Goal: Information Seeking & Learning: Find contact information

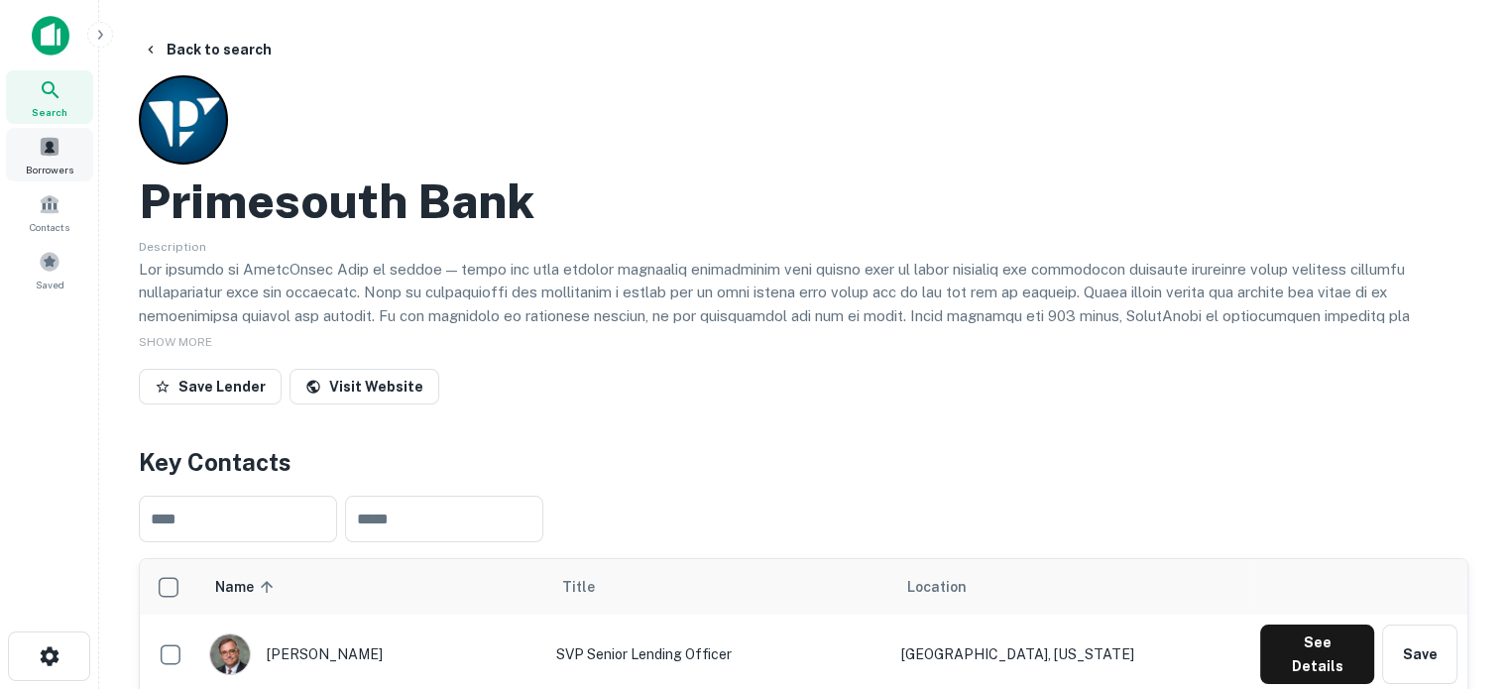
click at [55, 112] on span "Search" at bounding box center [50, 112] width 36 height 16
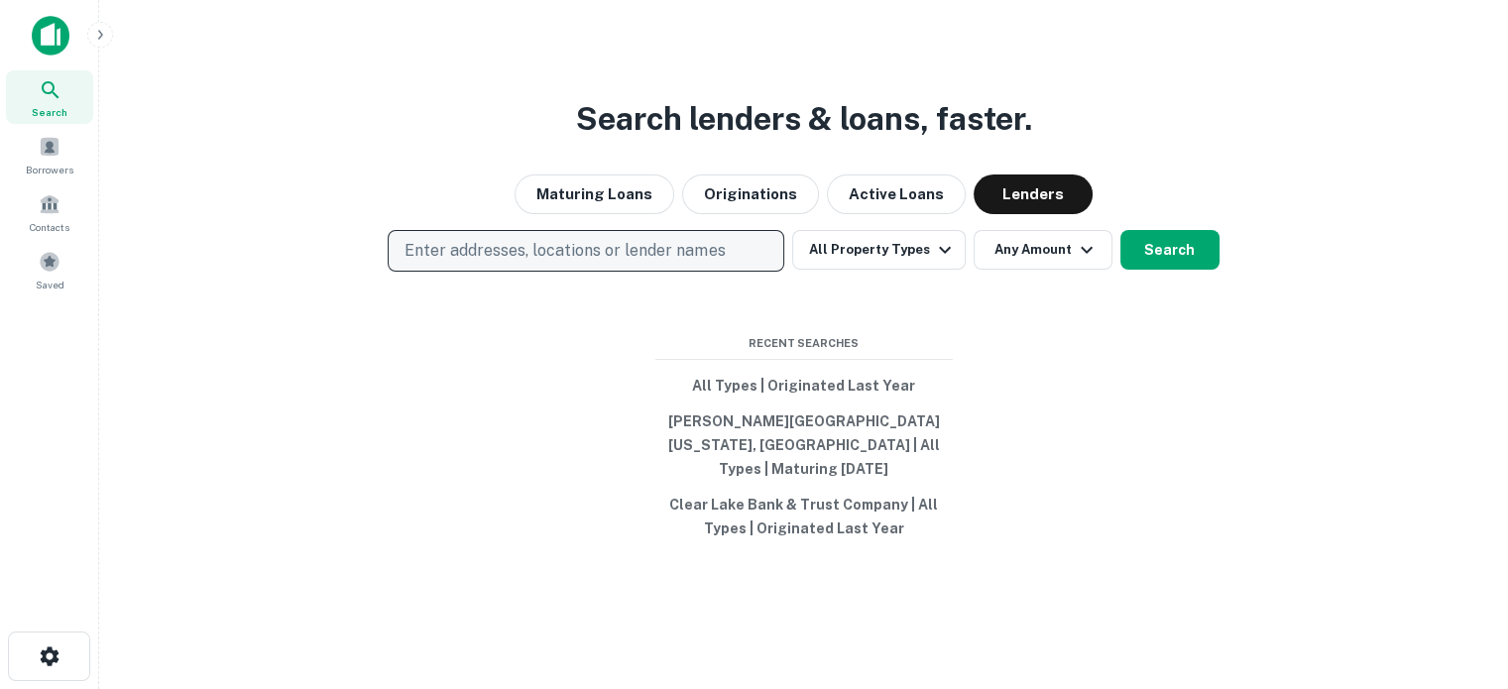
click at [509, 261] on p "Enter addresses, locations or lender names" at bounding box center [565, 251] width 320 height 24
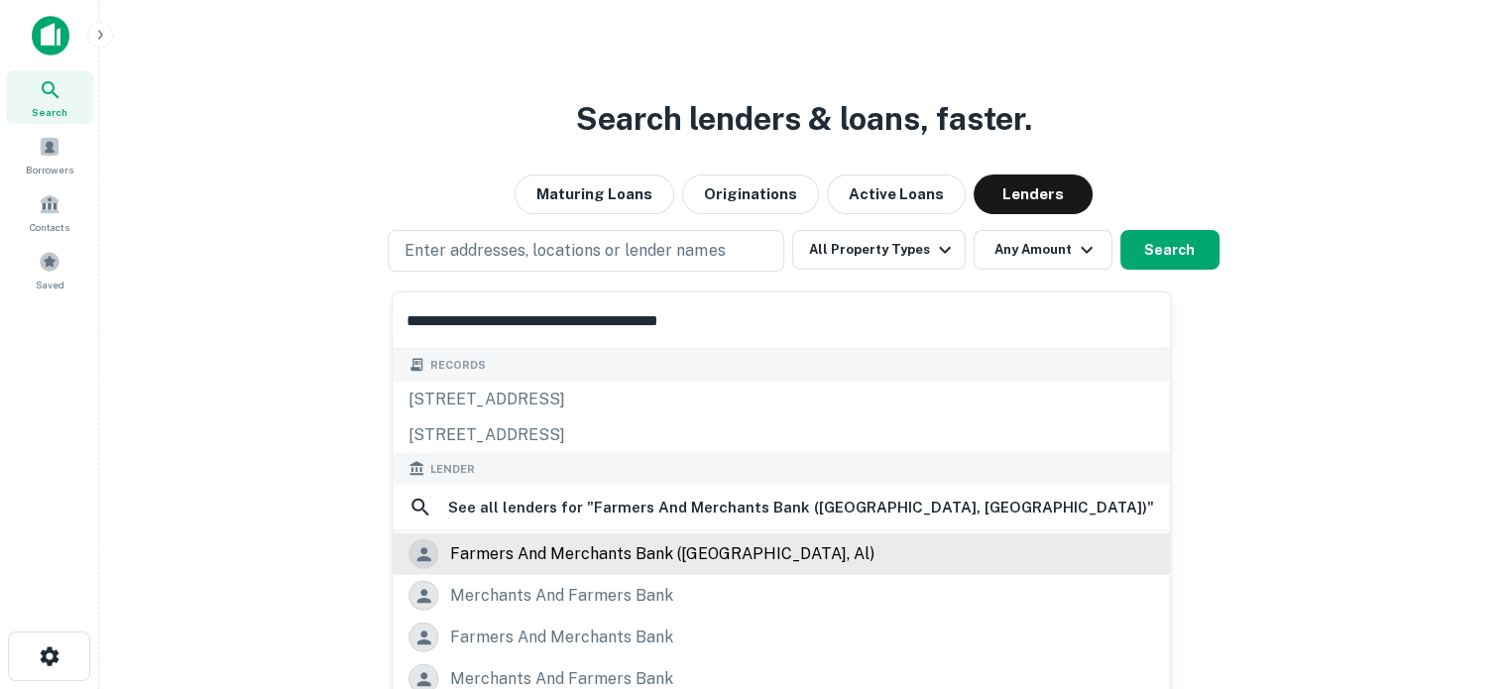
type input "**********"
click at [509, 561] on div "farmers and merchants bank (lafayette, al)" at bounding box center [662, 554] width 424 height 30
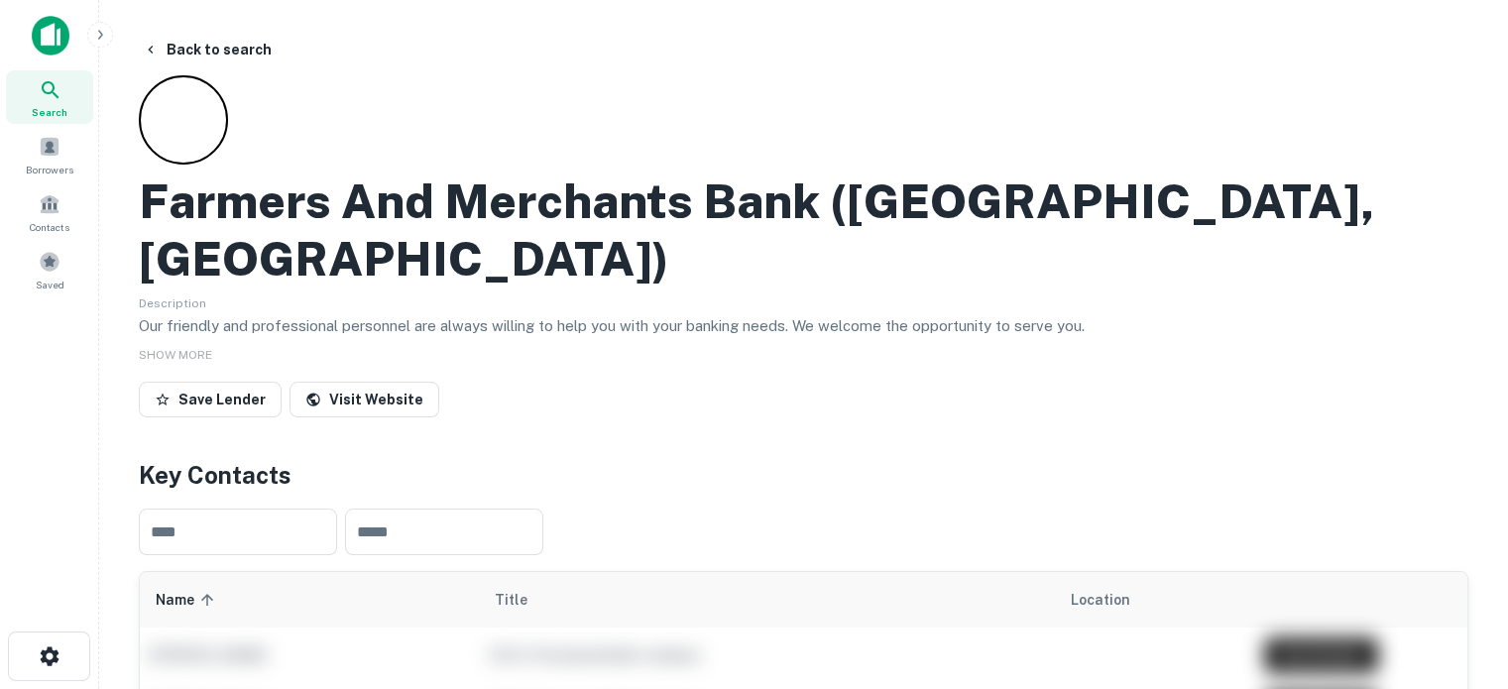
click at [36, 102] on div "Search" at bounding box center [49, 97] width 87 height 54
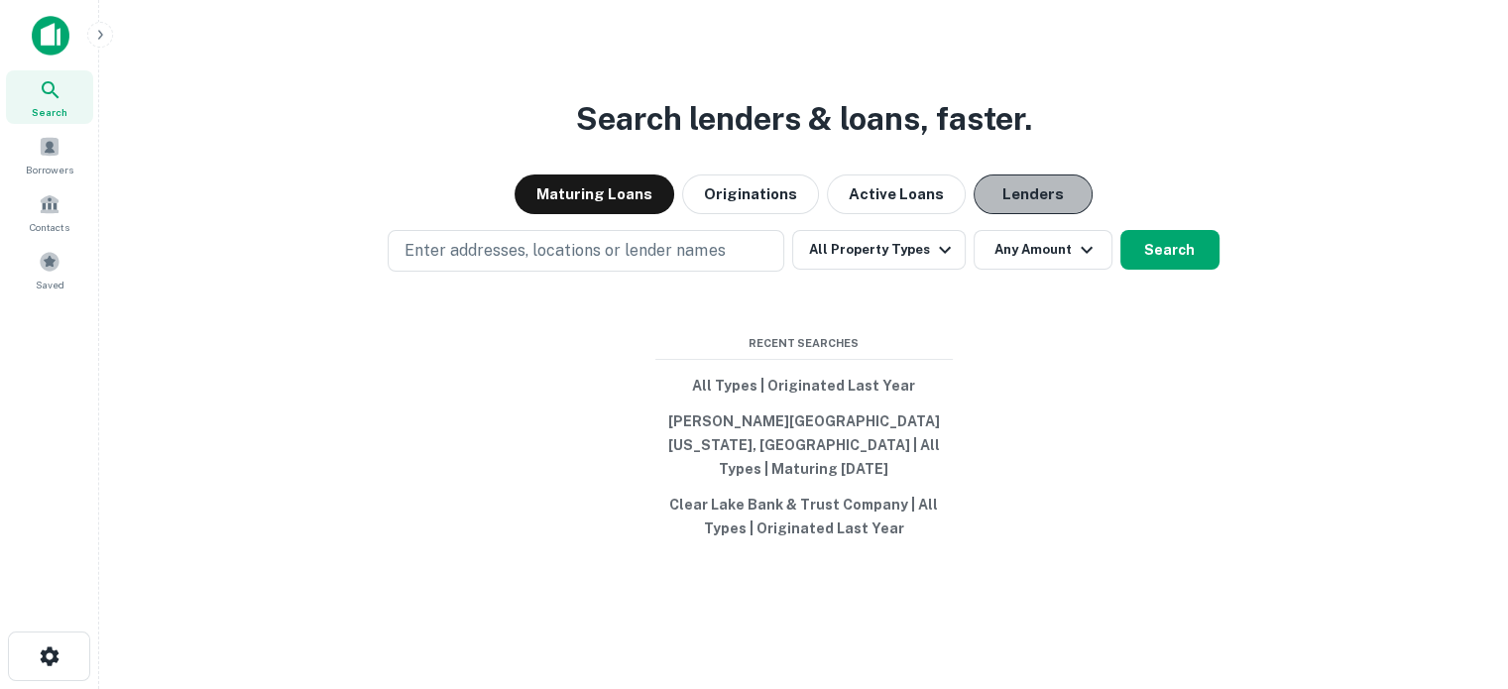
click at [1051, 202] on button "Lenders" at bounding box center [1033, 195] width 119 height 40
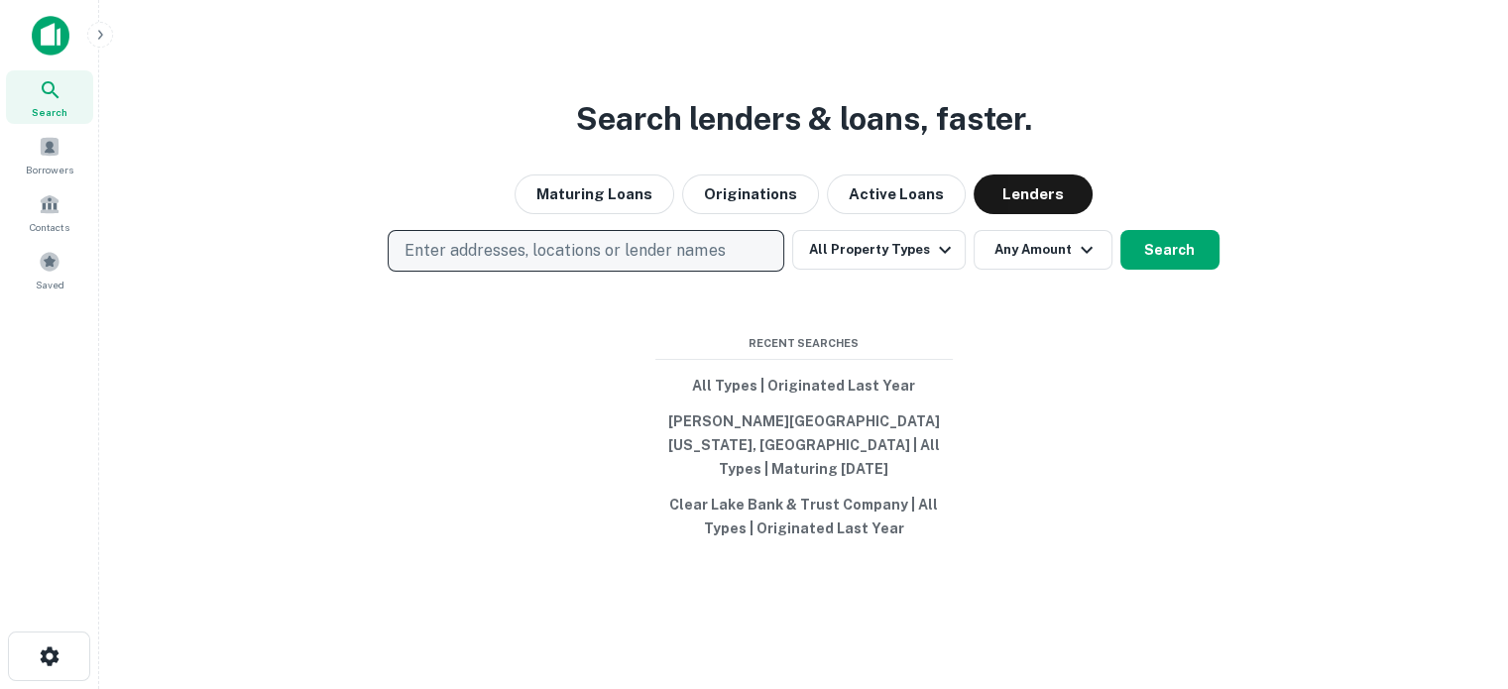
click at [541, 257] on p "Enter addresses, locations or lender names" at bounding box center [565, 251] width 320 height 24
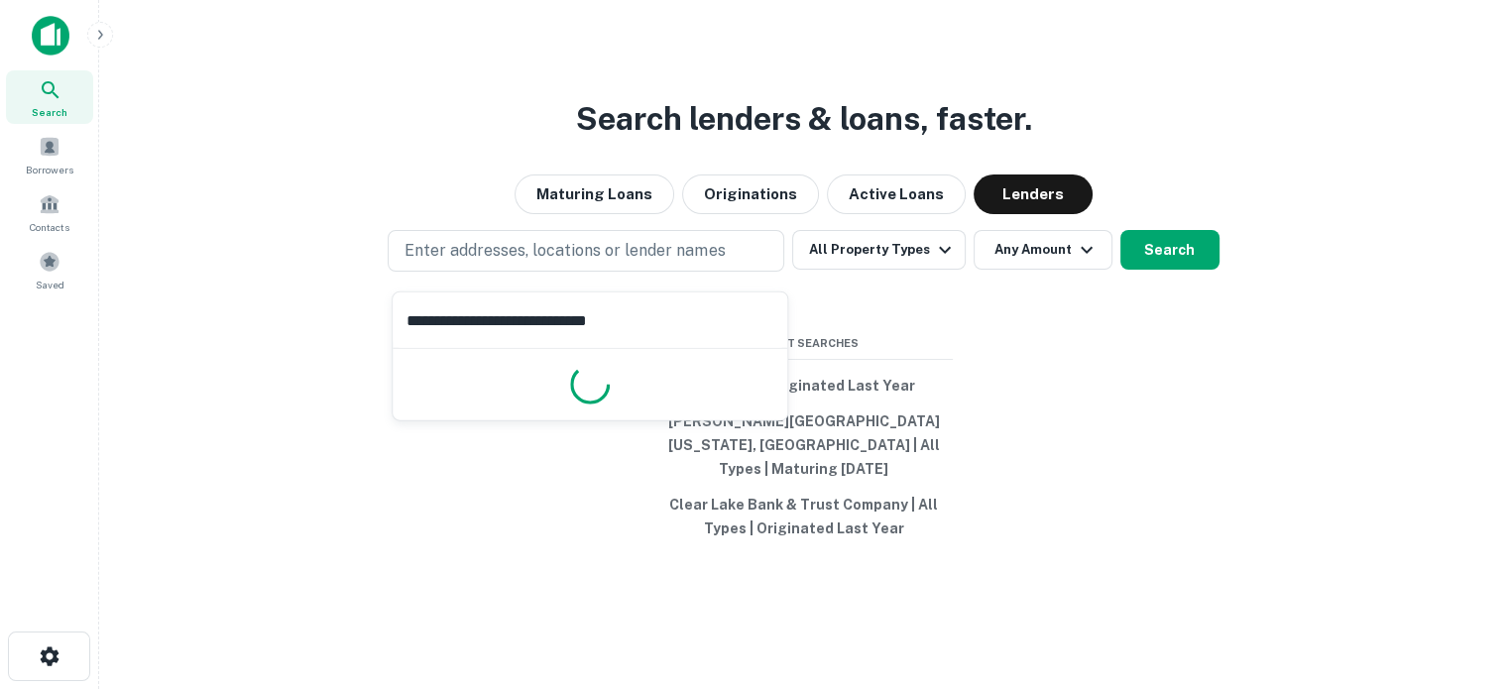
type input "**********"
click at [685, 316] on input "**********" at bounding box center [590, 321] width 395 height 56
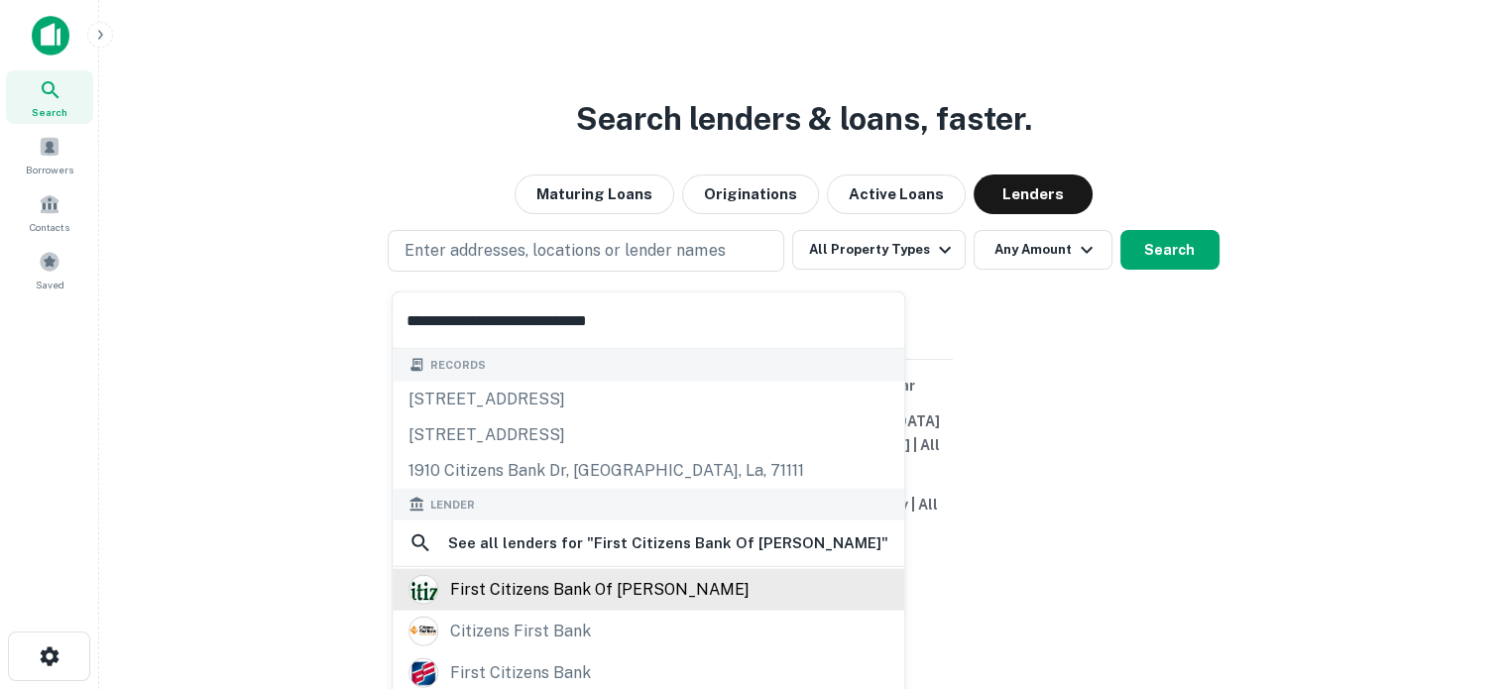
click at [564, 602] on div "first citizens bank of luverne" at bounding box center [599, 590] width 299 height 30
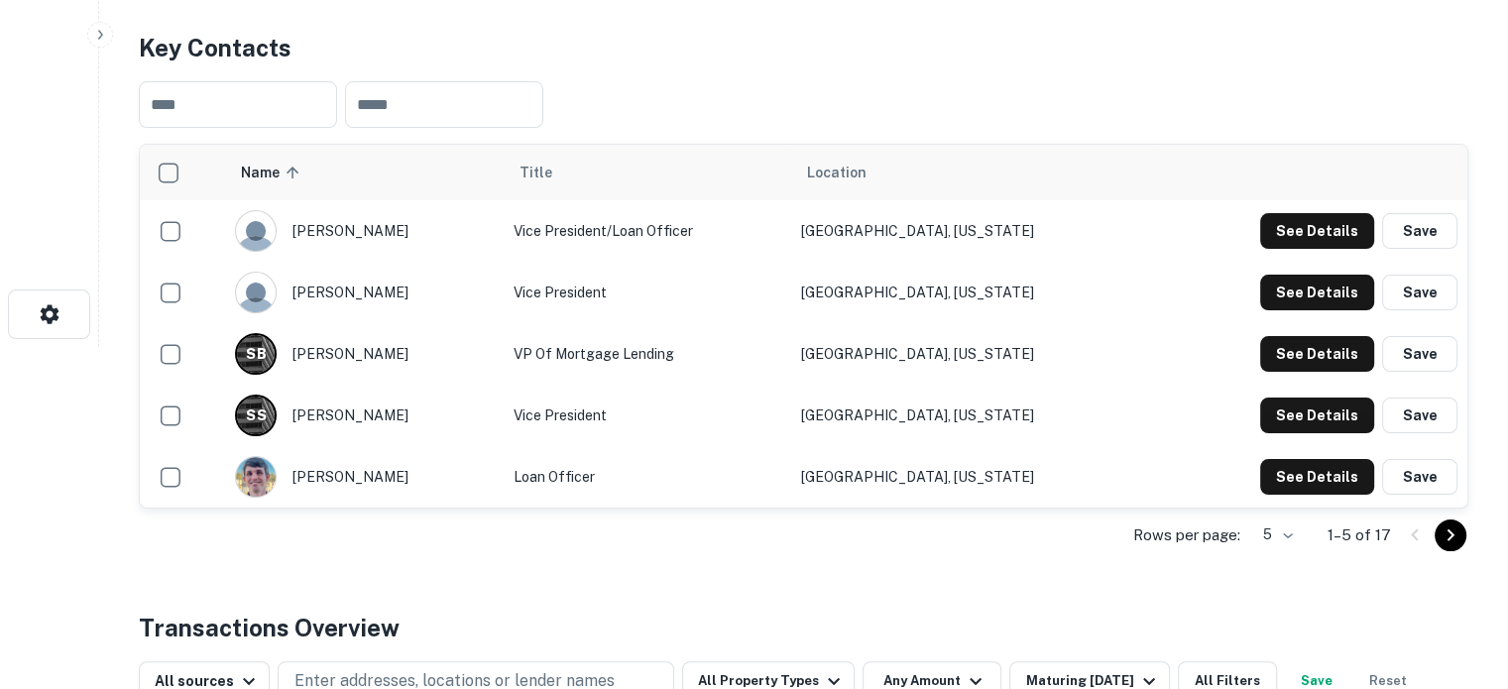
scroll to position [397, 0]
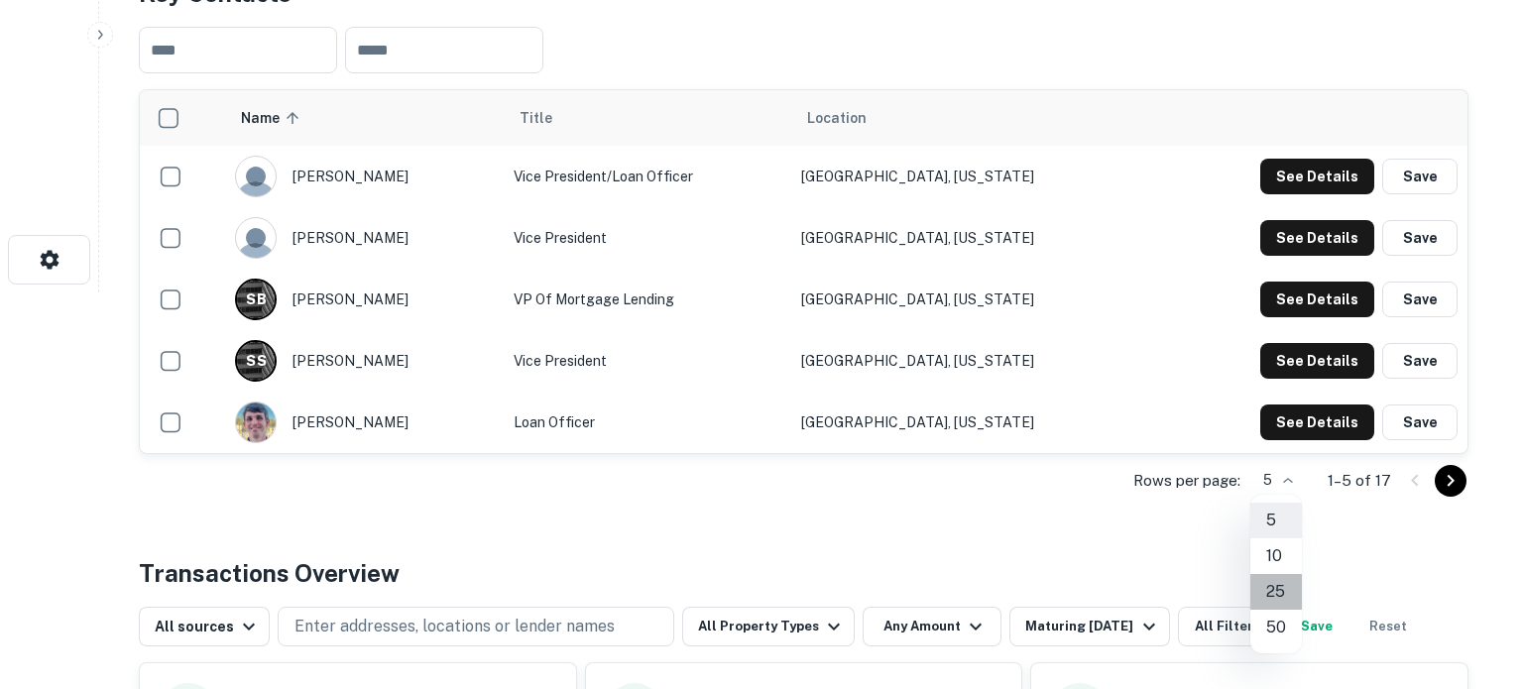
click at [1281, 597] on li "25" at bounding box center [1276, 592] width 52 height 36
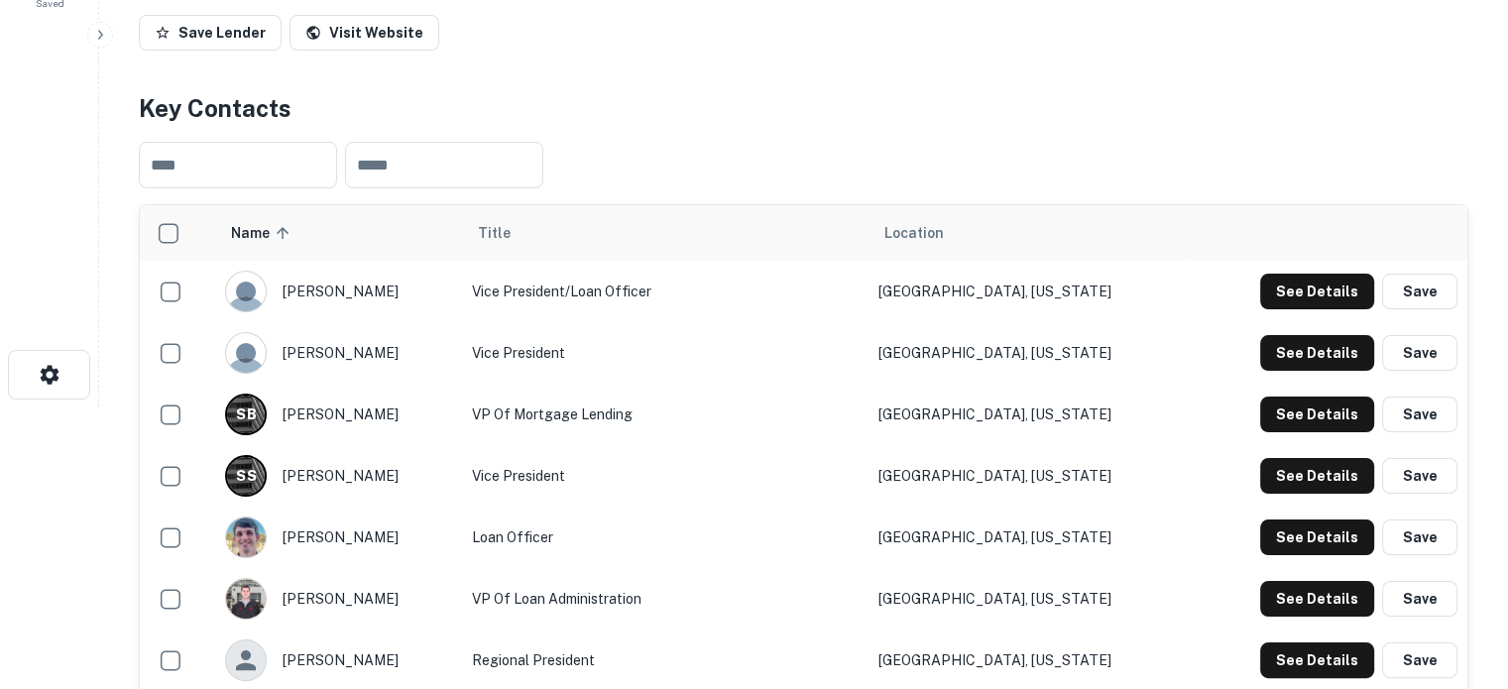
scroll to position [0, 0]
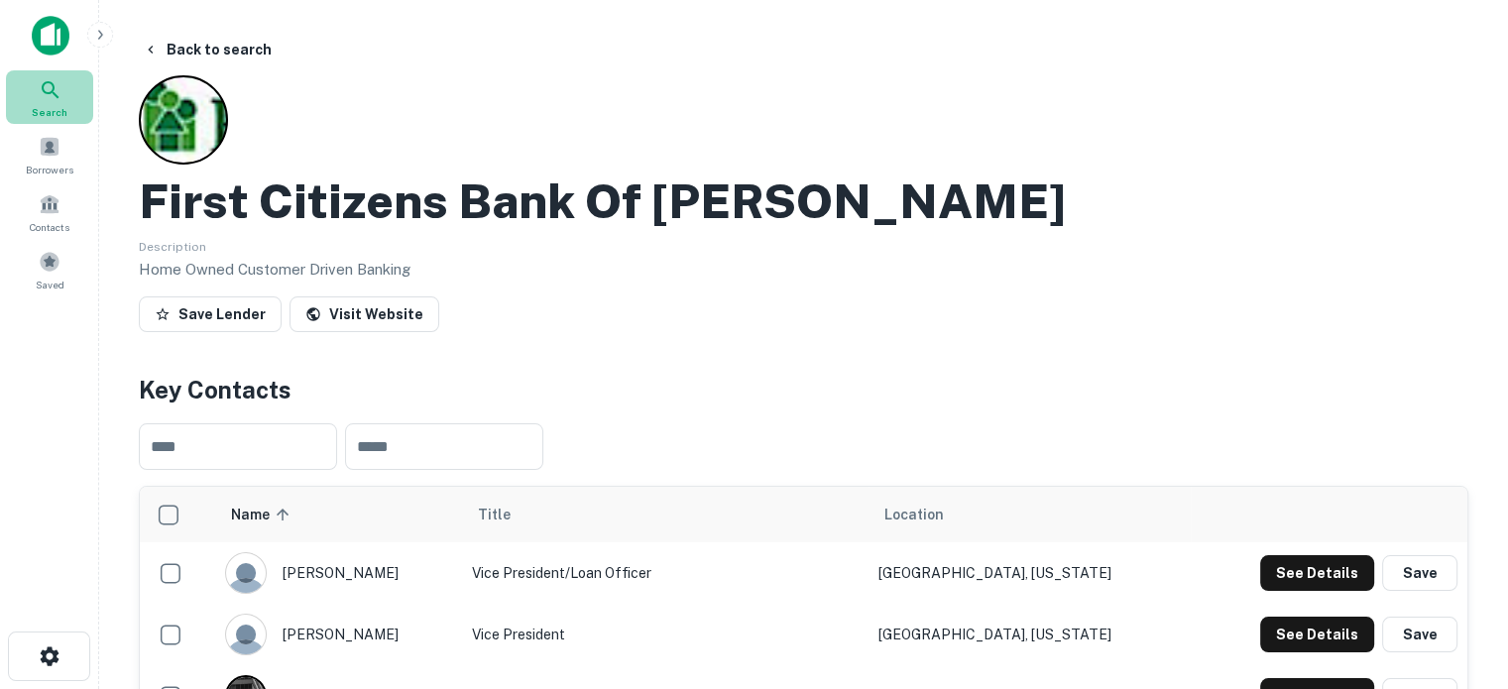
click at [66, 92] on div "Search" at bounding box center [49, 97] width 87 height 54
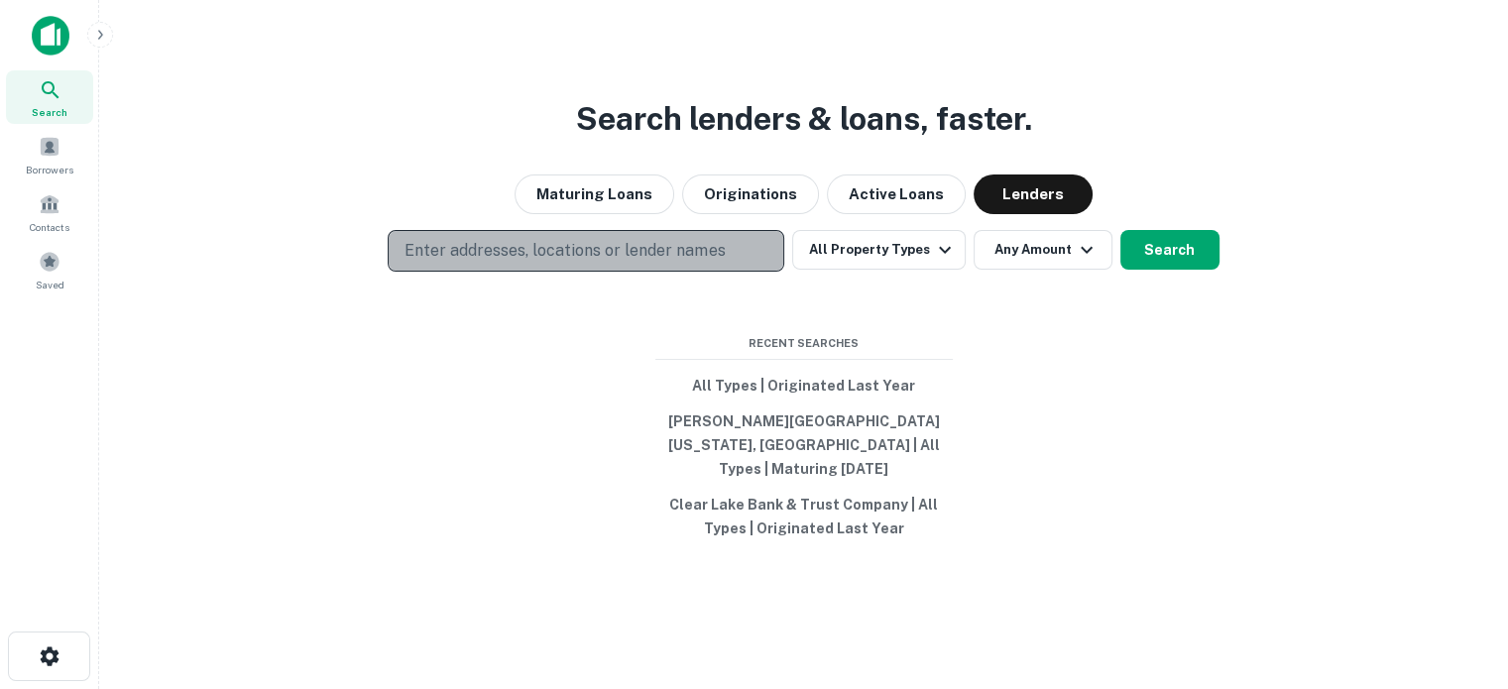
click at [519, 272] on button "Enter addresses, locations or lender names" at bounding box center [586, 251] width 397 height 42
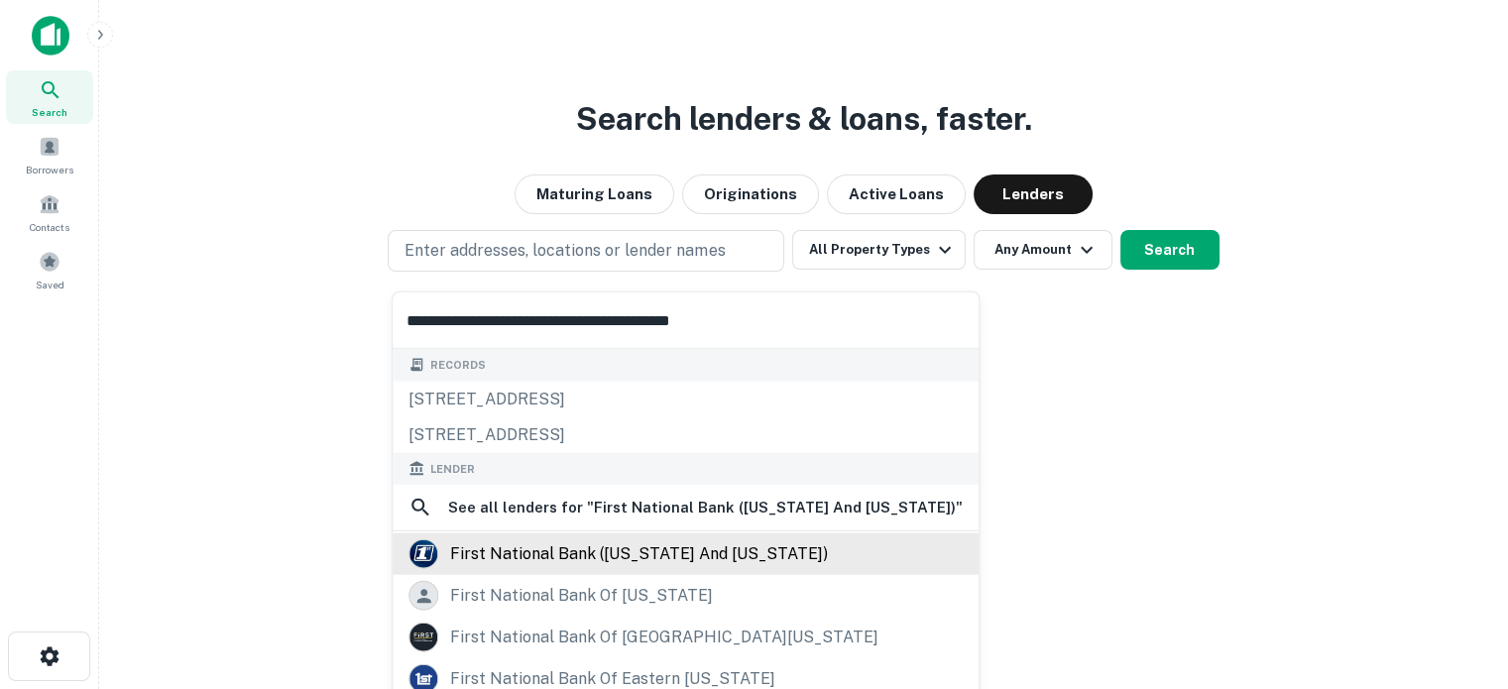
type input "**********"
click at [690, 542] on div "first national bank (arkansas and tennessee)" at bounding box center [639, 554] width 378 height 30
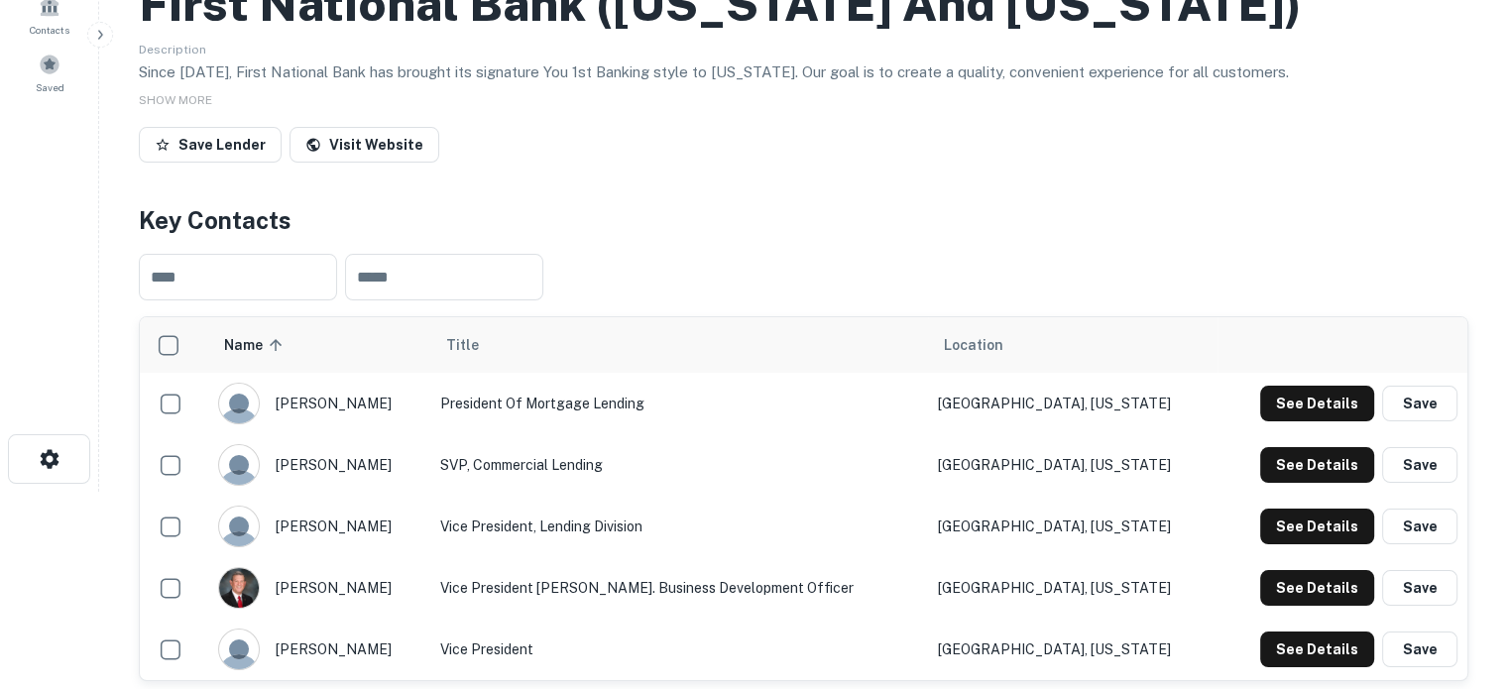
scroll to position [297, 0]
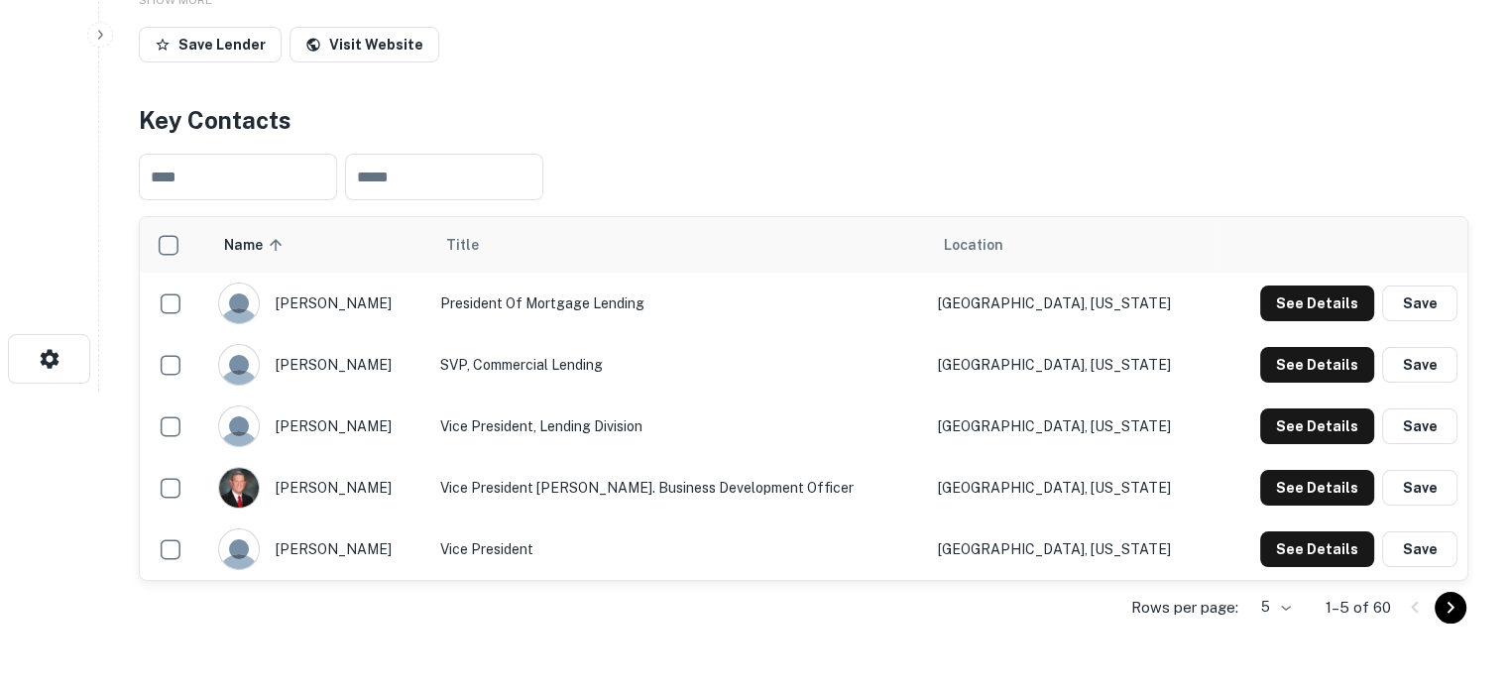
click at [1288, 392] on body "Search Borrowers Contacts Saved Back to search First National Bank (arkansas An…" at bounding box center [754, 47] width 1508 height 689
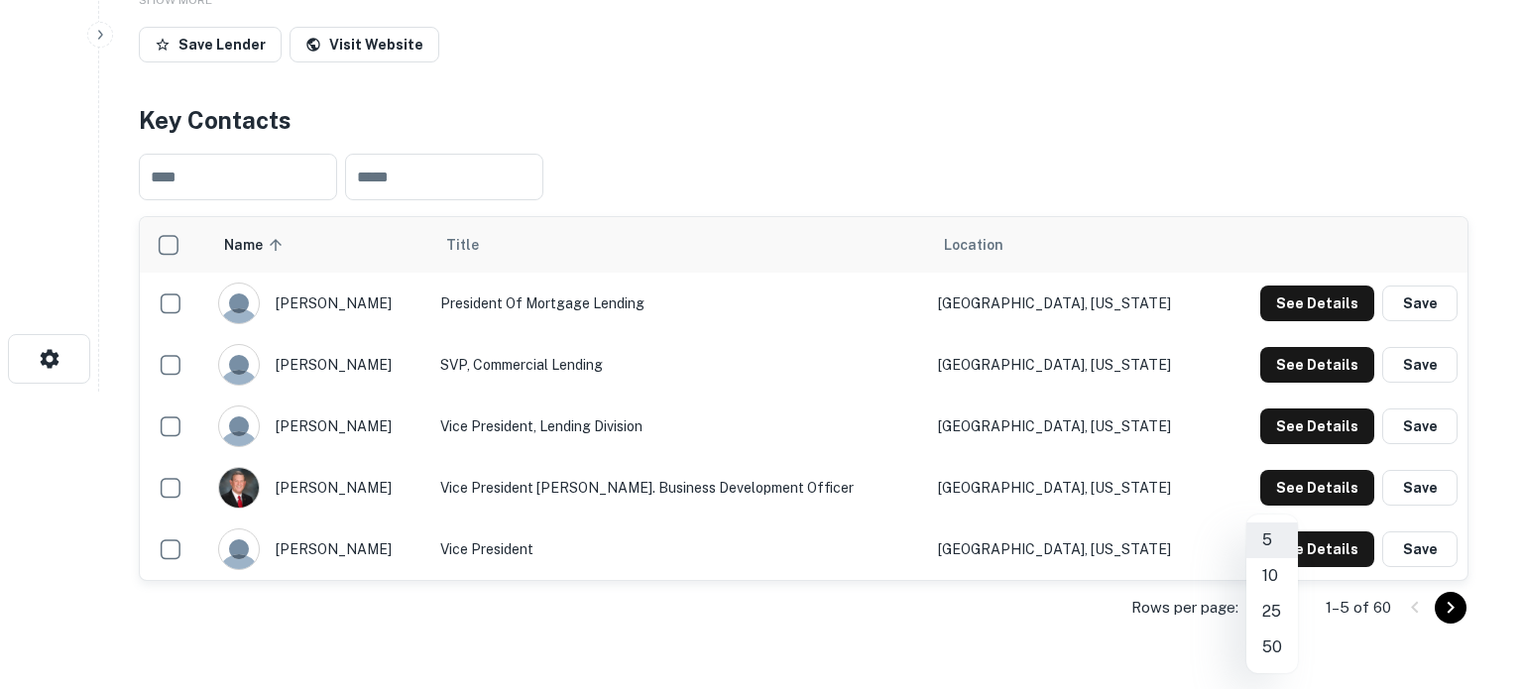
click at [1269, 640] on li "50" at bounding box center [1272, 648] width 52 height 36
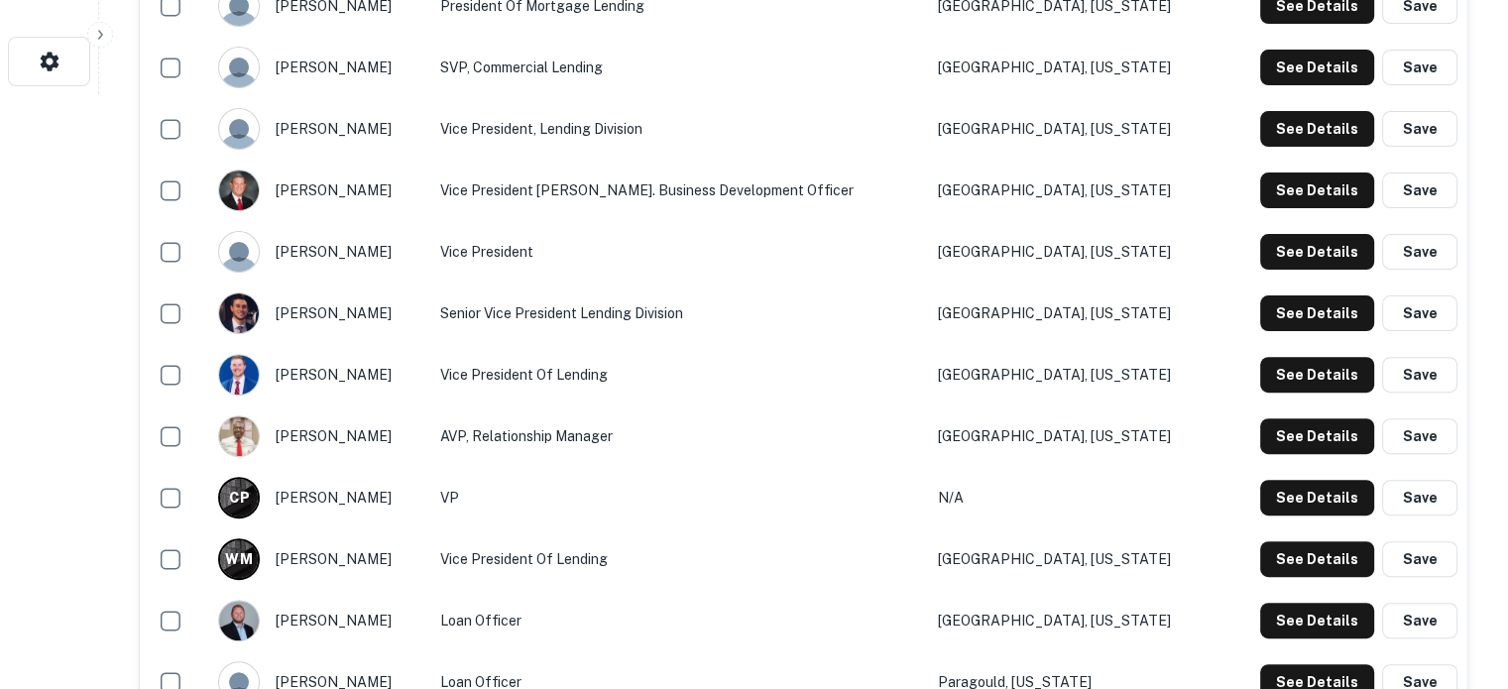
scroll to position [397, 0]
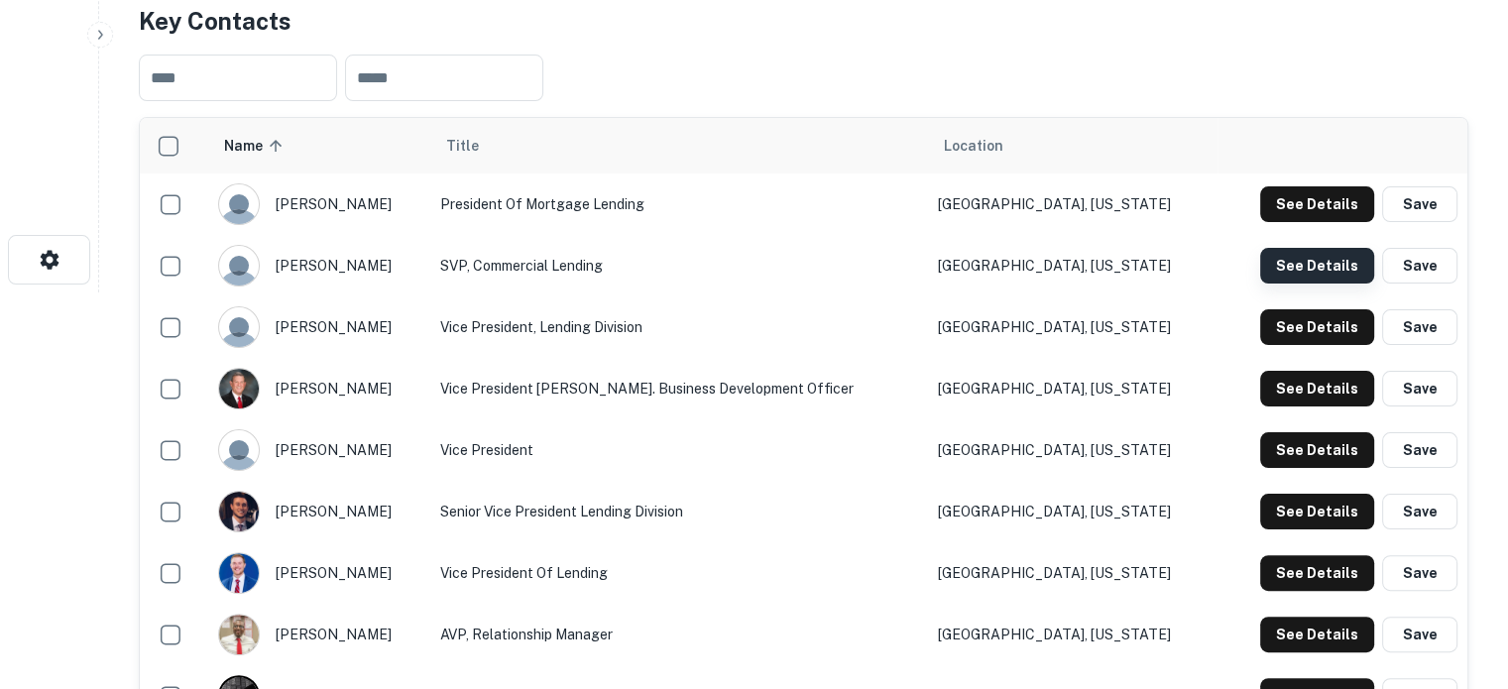
click at [1304, 271] on button "See Details" at bounding box center [1317, 266] width 114 height 36
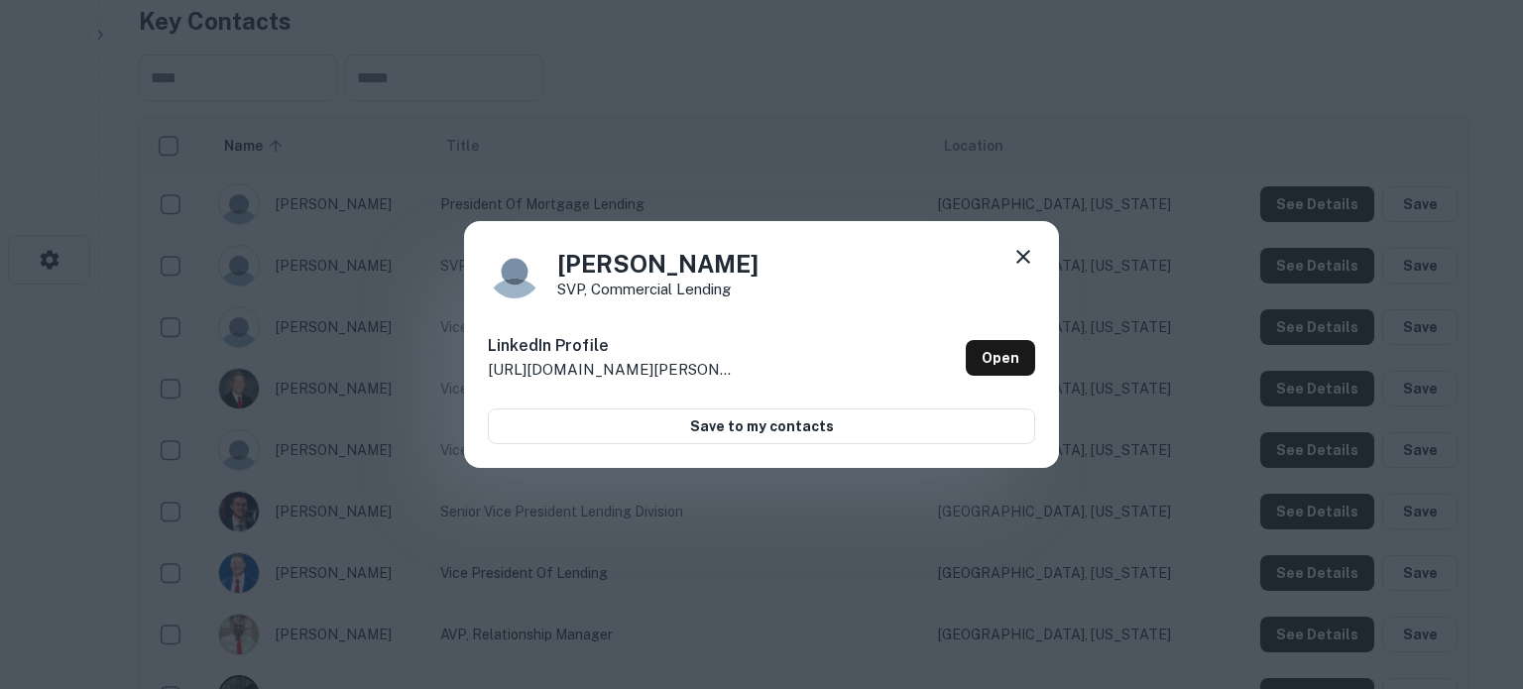
drag, startPoint x: 787, startPoint y: 272, endPoint x: 531, endPoint y: 261, distance: 257.1
click at [531, 261] on div "Bryan Ryscavage SVP, Commercial Lending" at bounding box center [761, 272] width 547 height 54
copy h4 "Bryan Ryscavage"
click at [1024, 357] on link "Open" at bounding box center [1000, 358] width 69 height 36
click at [1020, 257] on icon at bounding box center [1023, 257] width 24 height 24
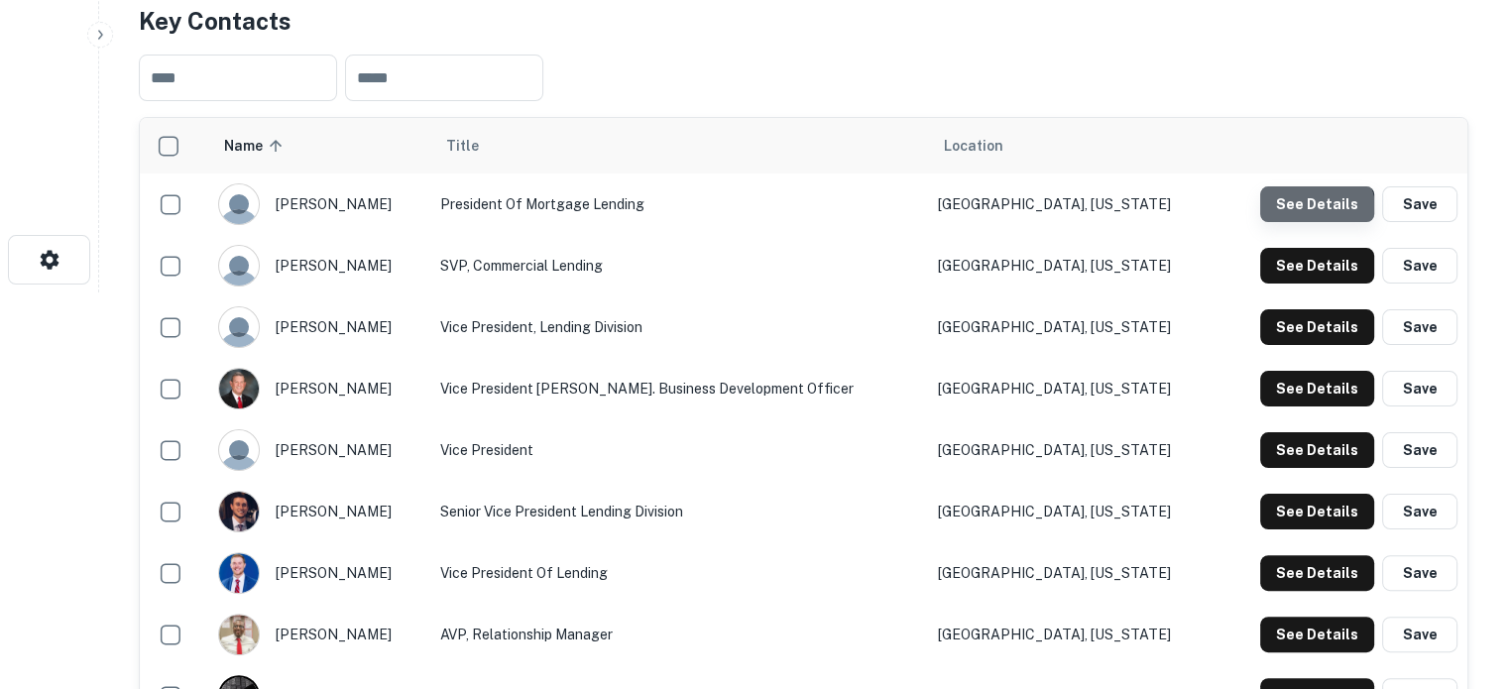
click at [1305, 214] on button "See Details" at bounding box center [1317, 204] width 114 height 36
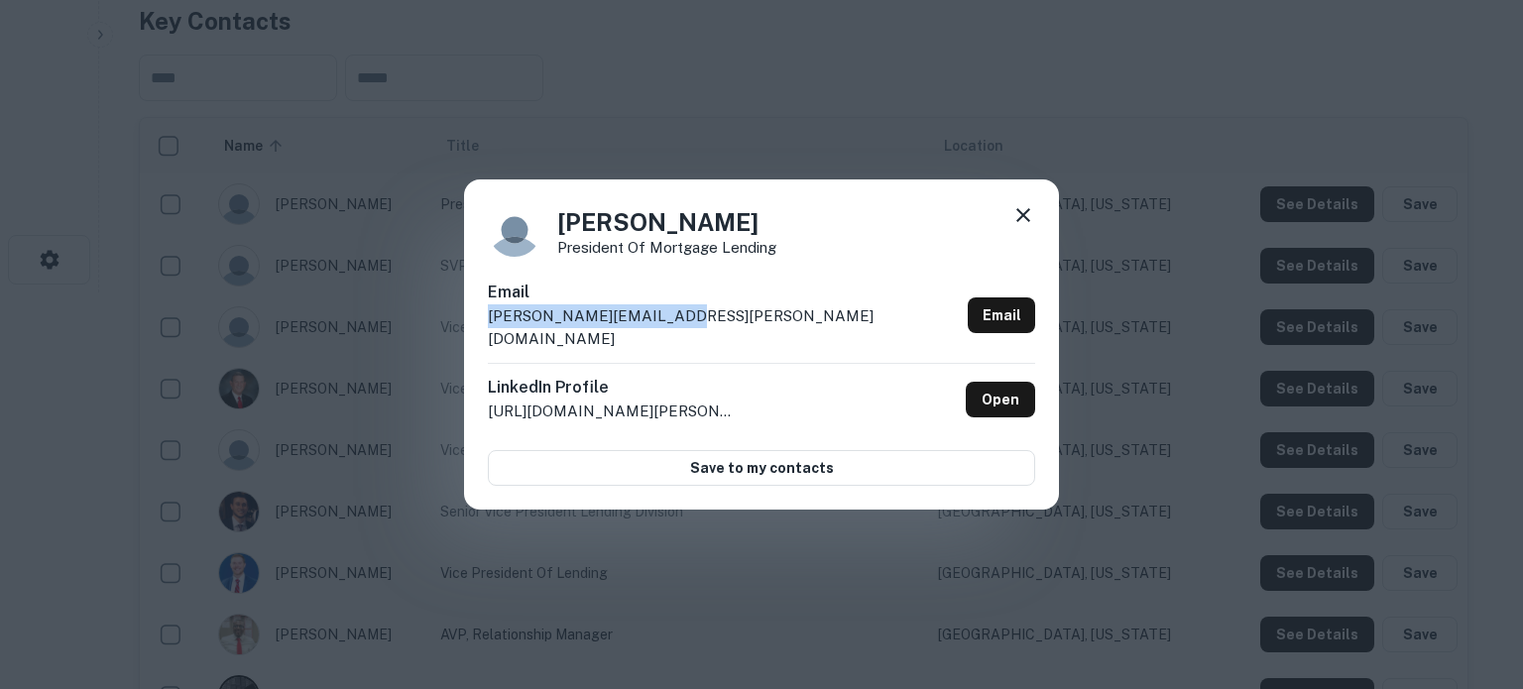
drag, startPoint x: 694, startPoint y: 335, endPoint x: 461, endPoint y: 326, distance: 233.2
click at [461, 326] on div "Amanda Eaton President of Mortgage Lending Email amanda.eaton@fnbank.net Email …" at bounding box center [761, 344] width 1523 height 689
copy p "amanda.eaton@fnbank.net"
click at [831, 238] on div "Amanda Eaton President of Mortgage Lending" at bounding box center [761, 230] width 547 height 54
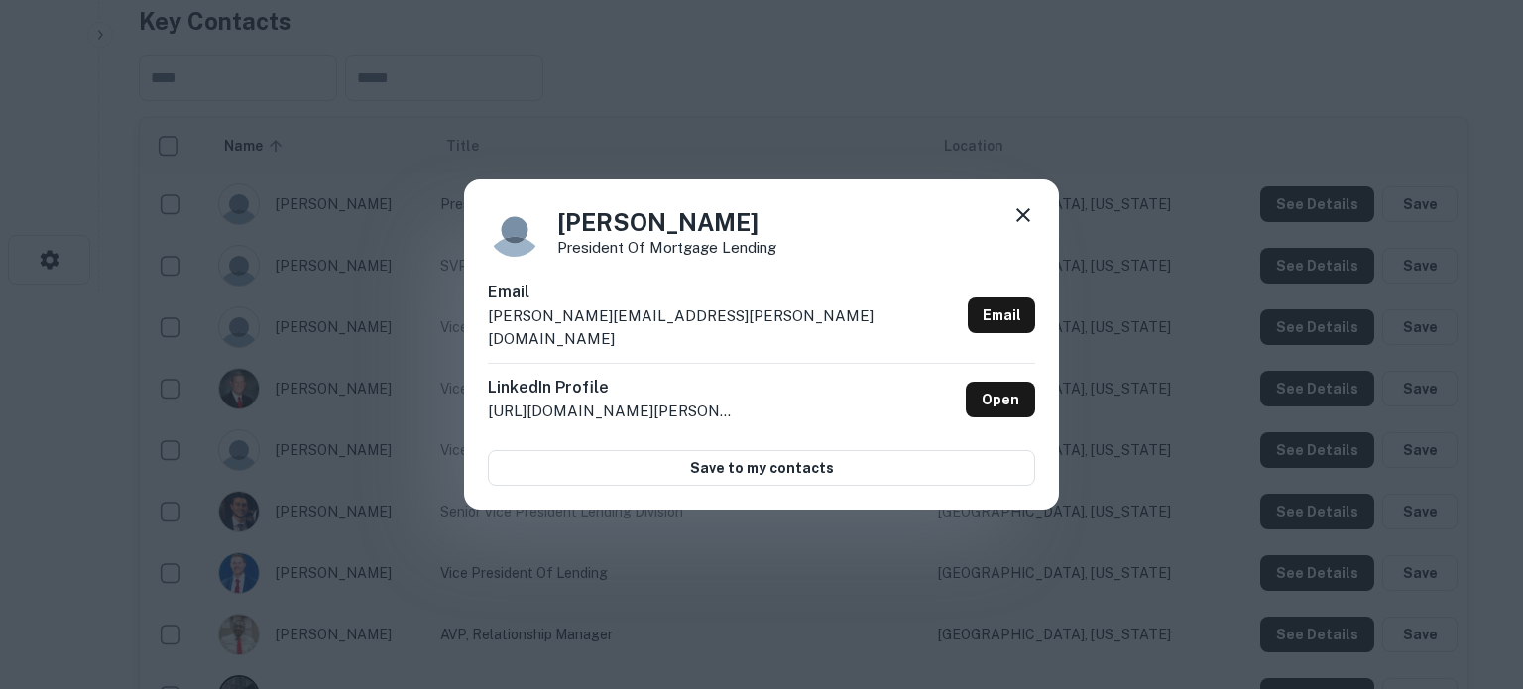
click at [1024, 222] on icon at bounding box center [1023, 215] width 14 height 14
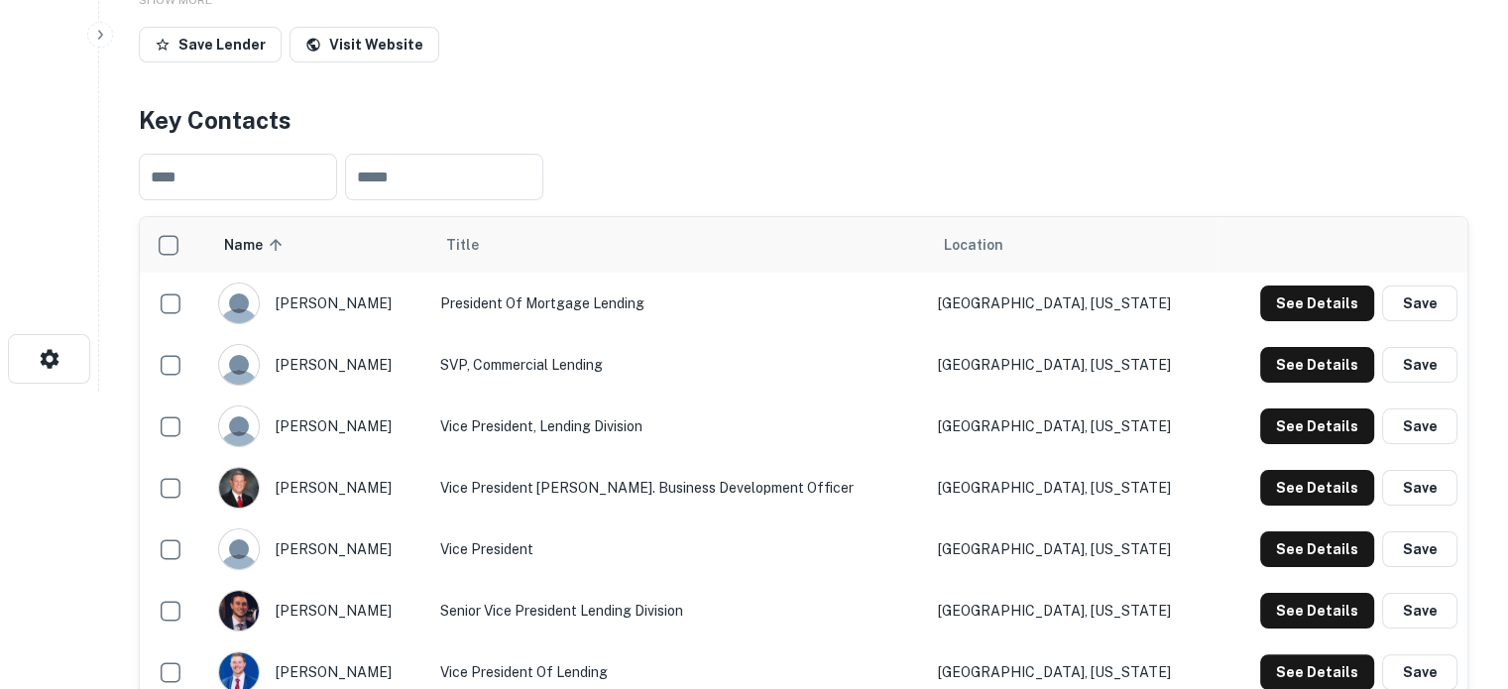
scroll to position [297, 0]
